Goal: Book appointment/travel/reservation

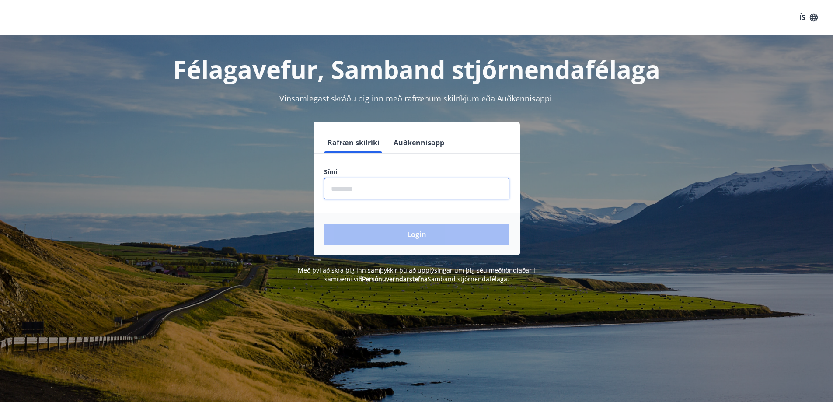
click at [348, 190] on input "phone" at bounding box center [417, 188] width 186 height 21
type input "********"
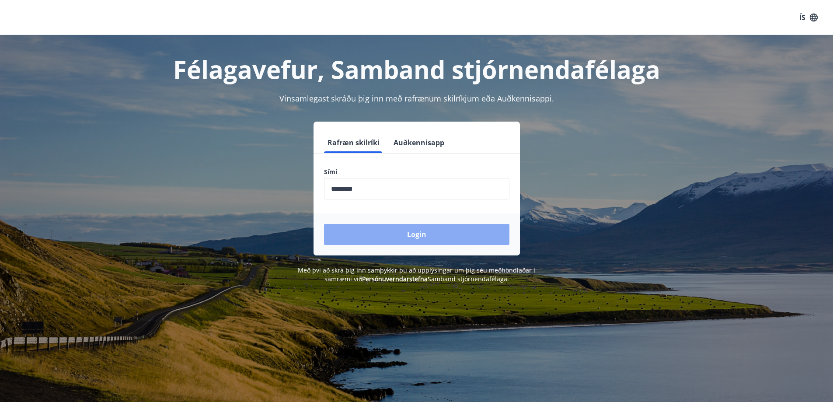
click at [412, 230] on button "Login" at bounding box center [417, 234] width 186 height 21
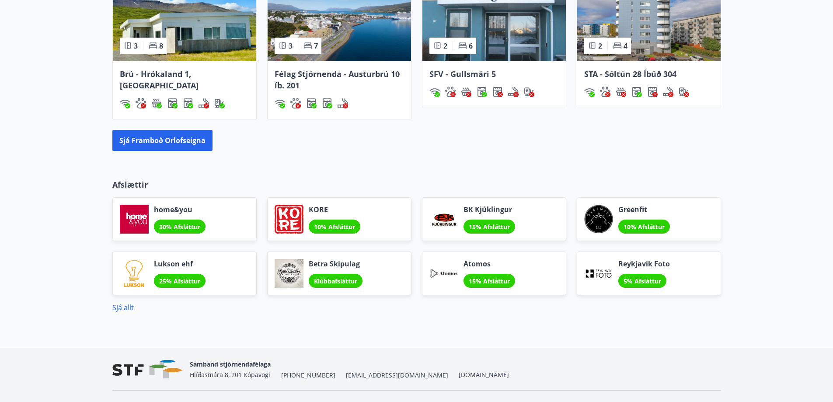
scroll to position [692, 0]
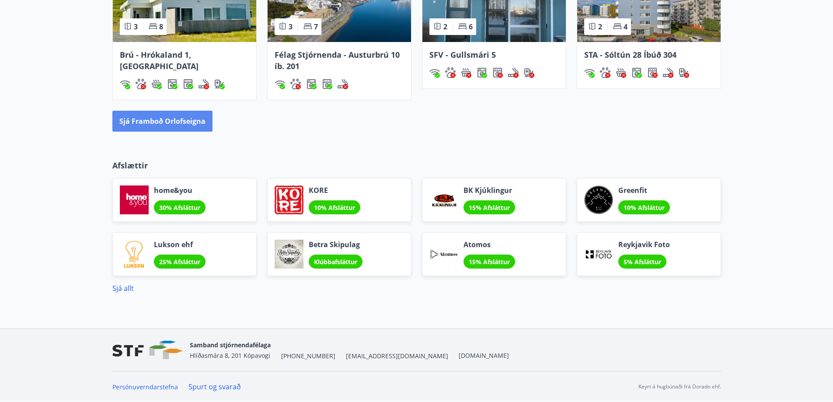
click at [157, 121] on button "Sjá framboð orlofseigna" at bounding box center [162, 121] width 100 height 21
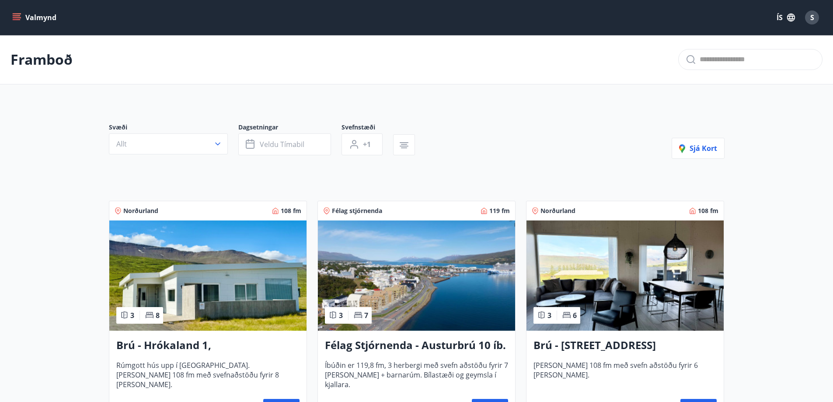
click at [16, 14] on icon "menu" at bounding box center [16, 17] width 9 height 9
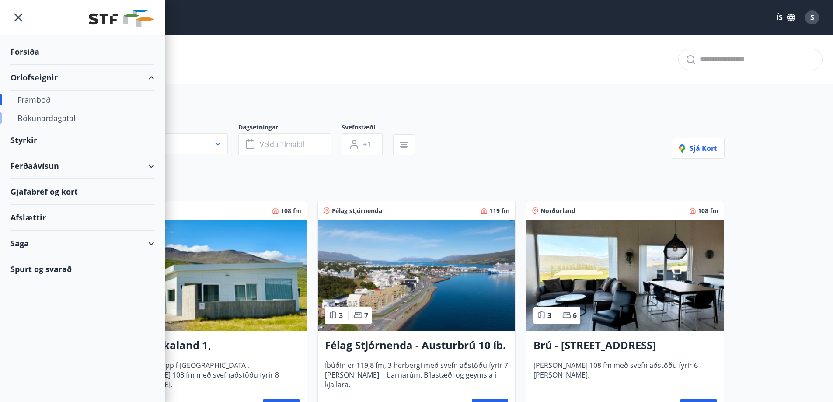
click at [56, 119] on div "Bókunardagatal" at bounding box center [83, 118] width 130 height 18
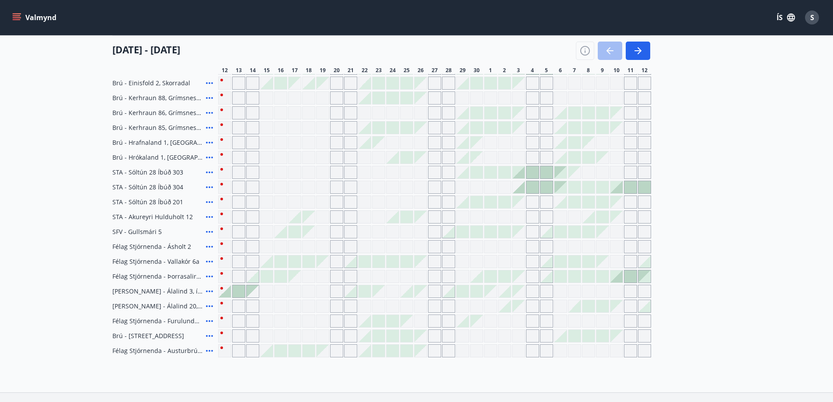
scroll to position [263, 0]
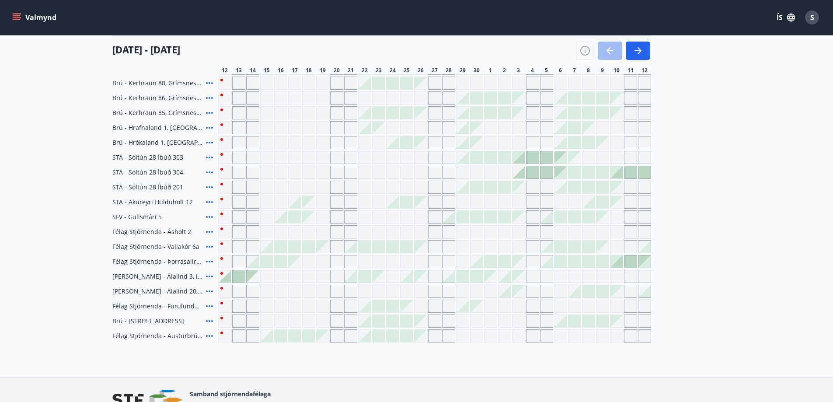
click at [240, 275] on div at bounding box center [239, 276] width 12 height 12
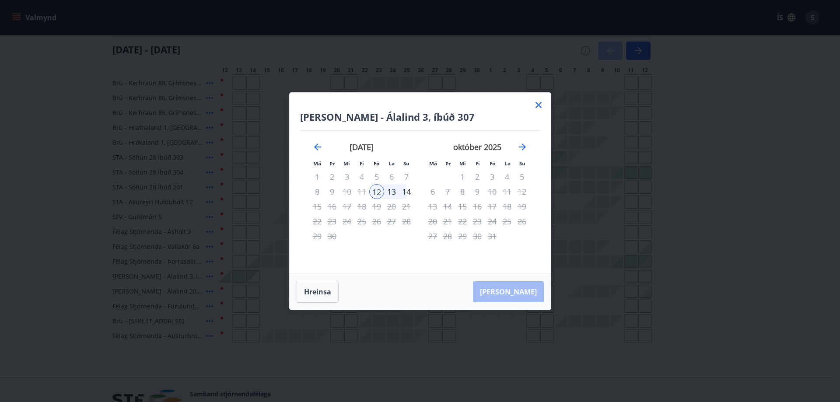
click at [539, 103] on icon at bounding box center [538, 105] width 11 height 11
